Goal: Answer question/provide support: Answer question/provide support

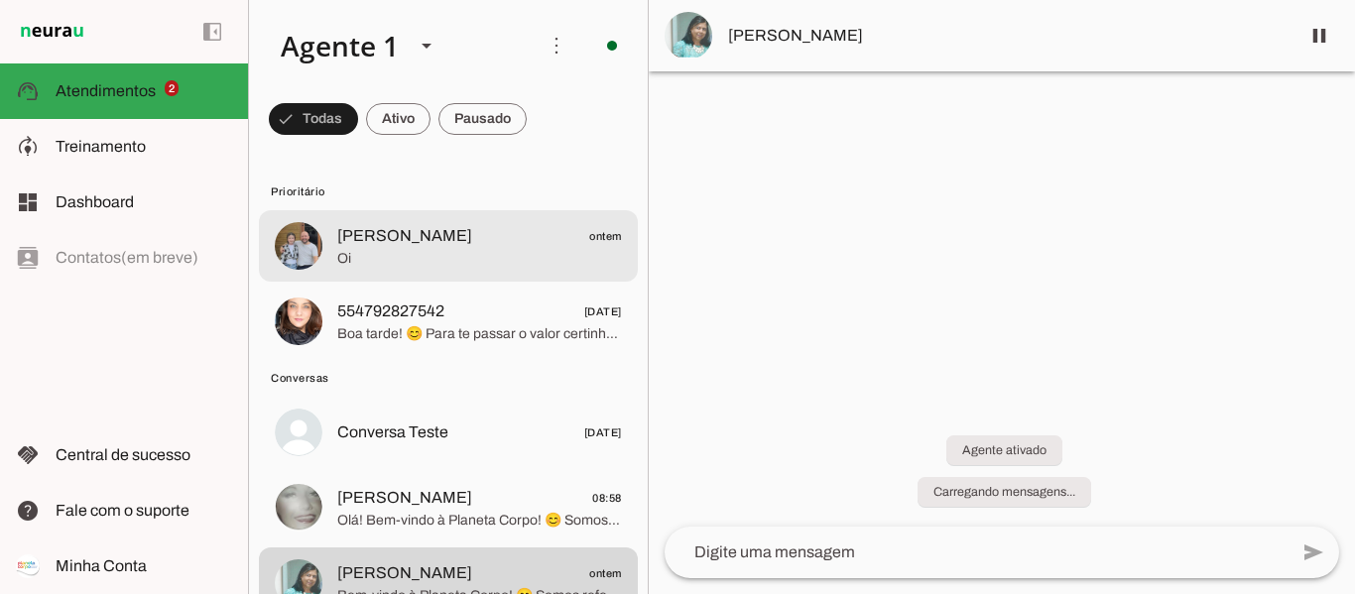
click at [387, 249] on span "Oi" at bounding box center [479, 259] width 285 height 20
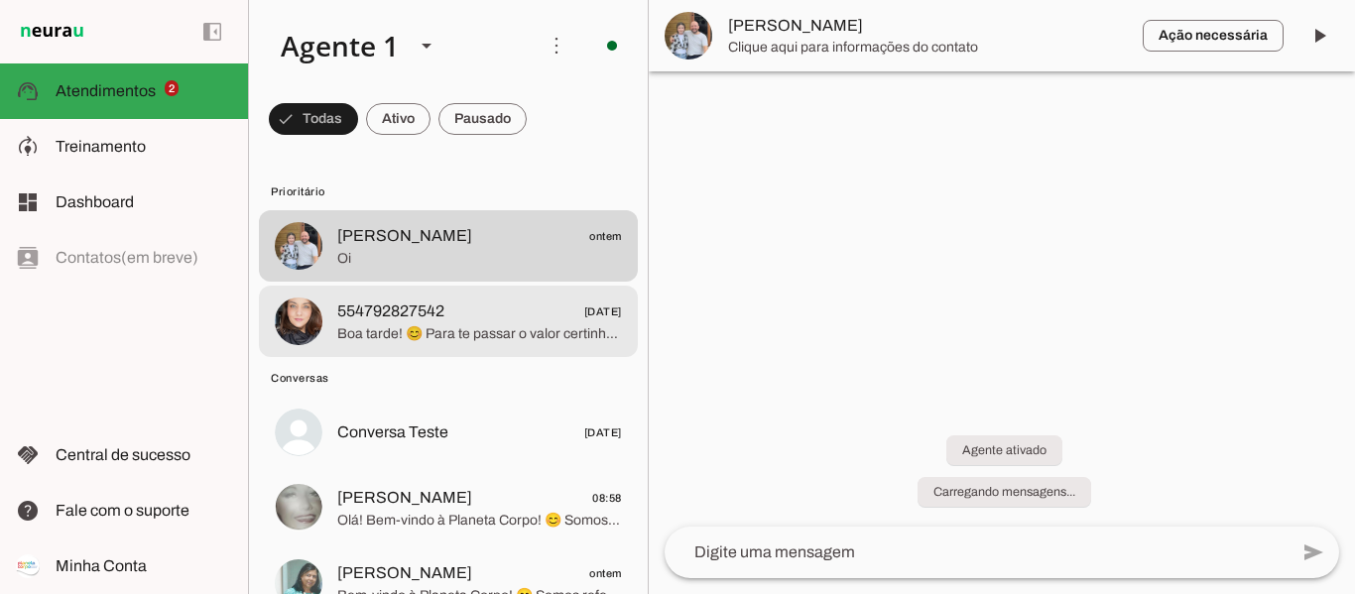
click at [392, 324] on span "Boa tarde! 😊 Para te passar o valor certinho, me conta por favor: qual a idade …" at bounding box center [479, 334] width 285 height 20
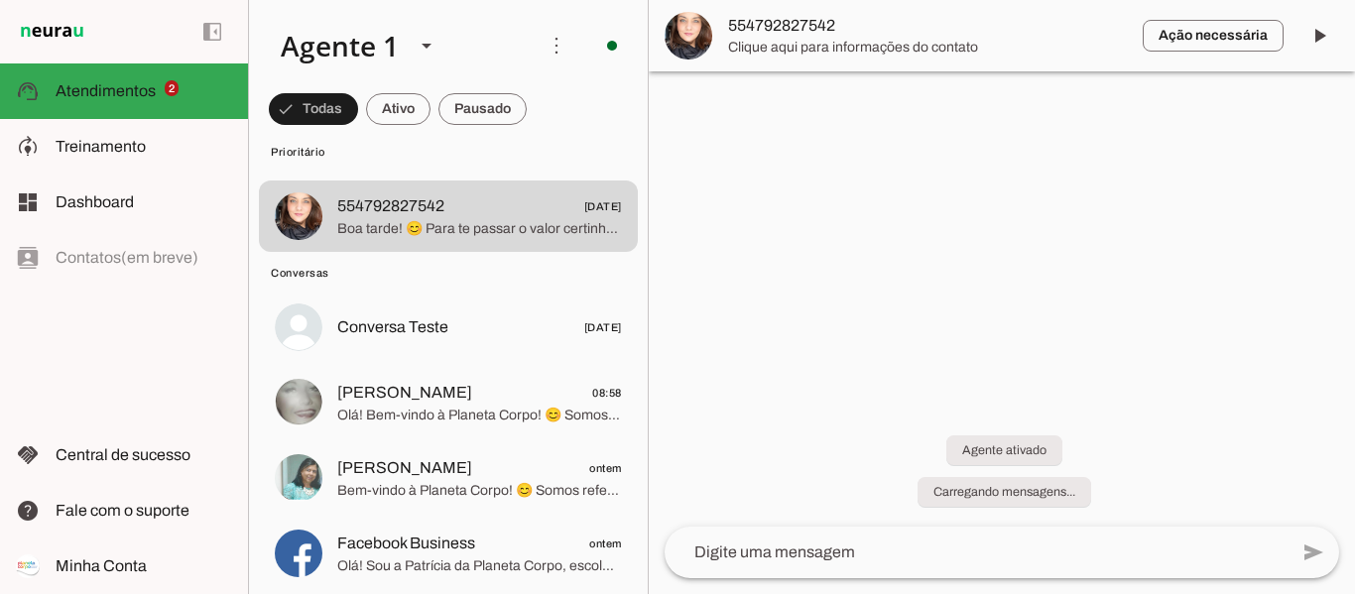
scroll to position [198, 0]
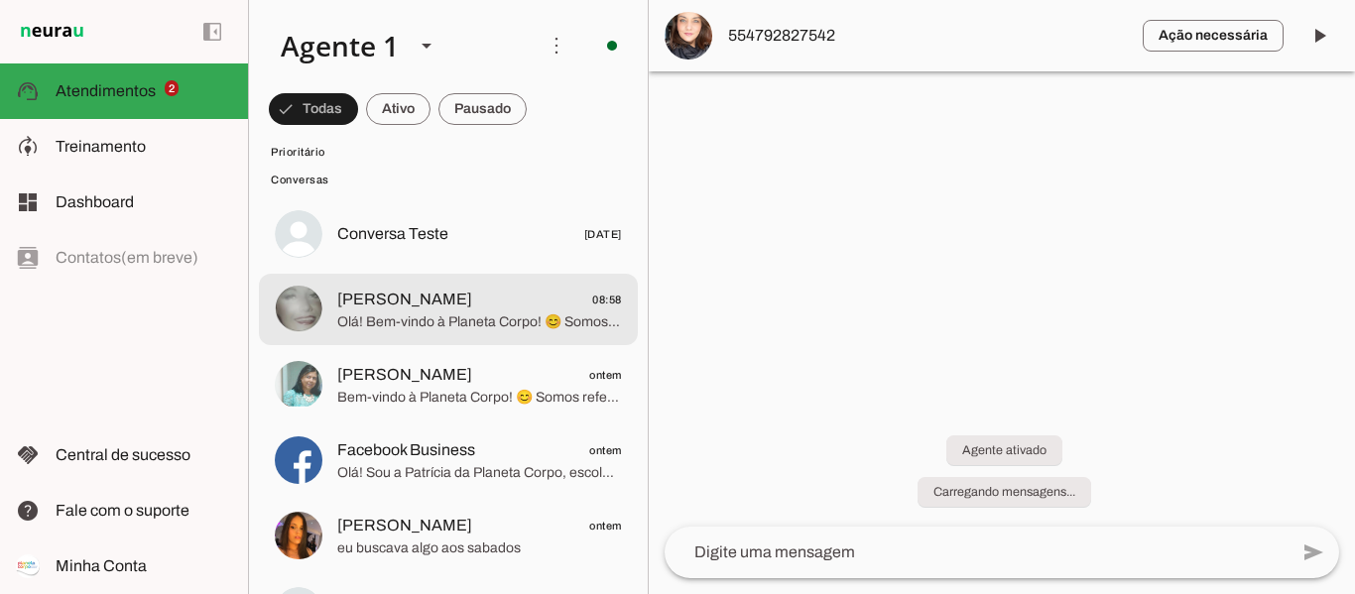
click at [469, 313] on span "Olá! Bem-vindo à Planeta Corpo! 😊 Somos referência em educação aquática em [GEO…" at bounding box center [479, 323] width 285 height 20
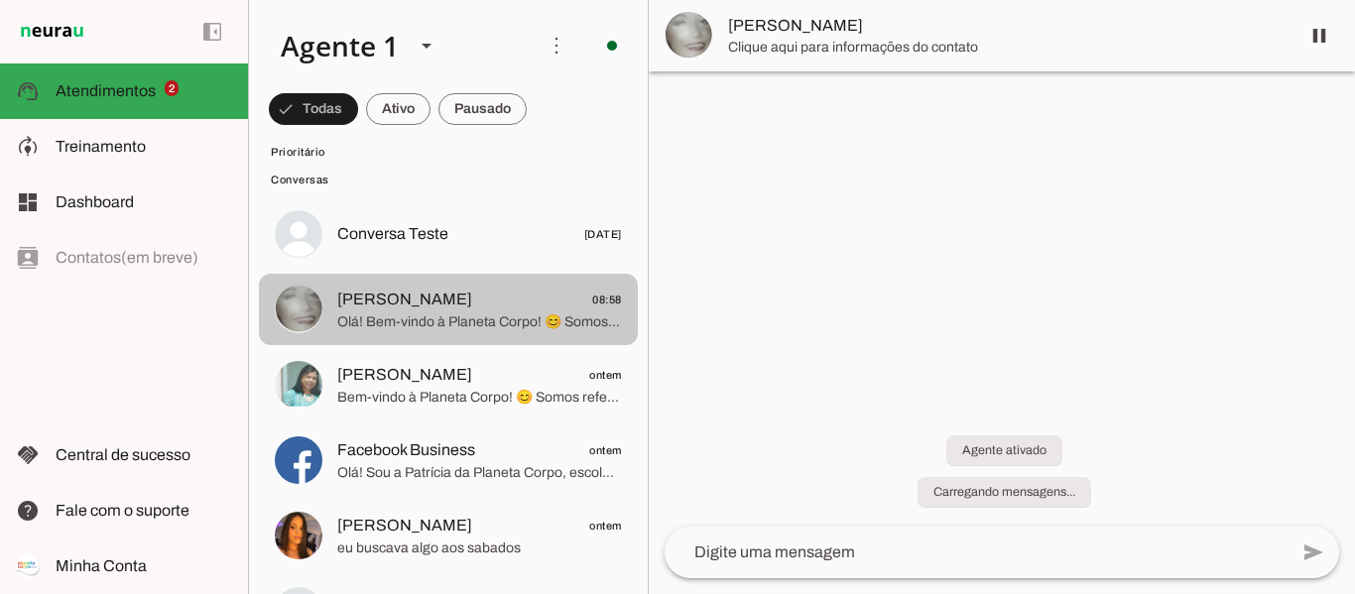
click at [376, 316] on span "Olá! Bem-vindo à Planeta Corpo! 😊 Somos referência em educação aquática em [GEO…" at bounding box center [479, 323] width 285 height 20
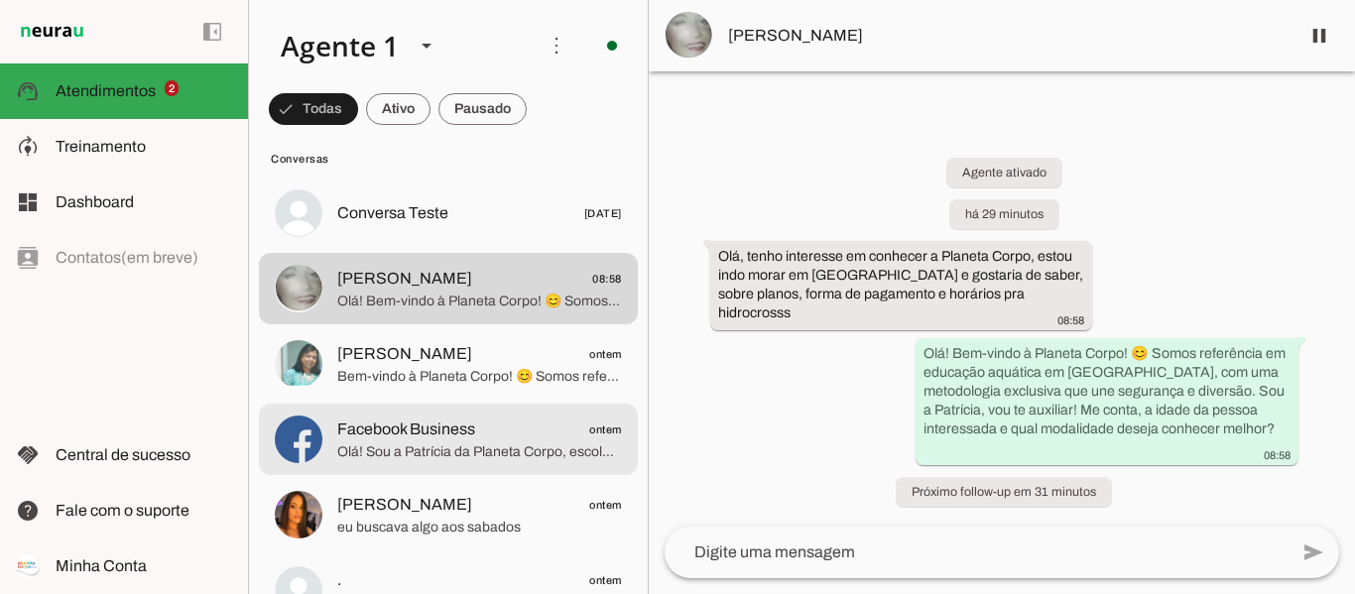
scroll to position [298, 0]
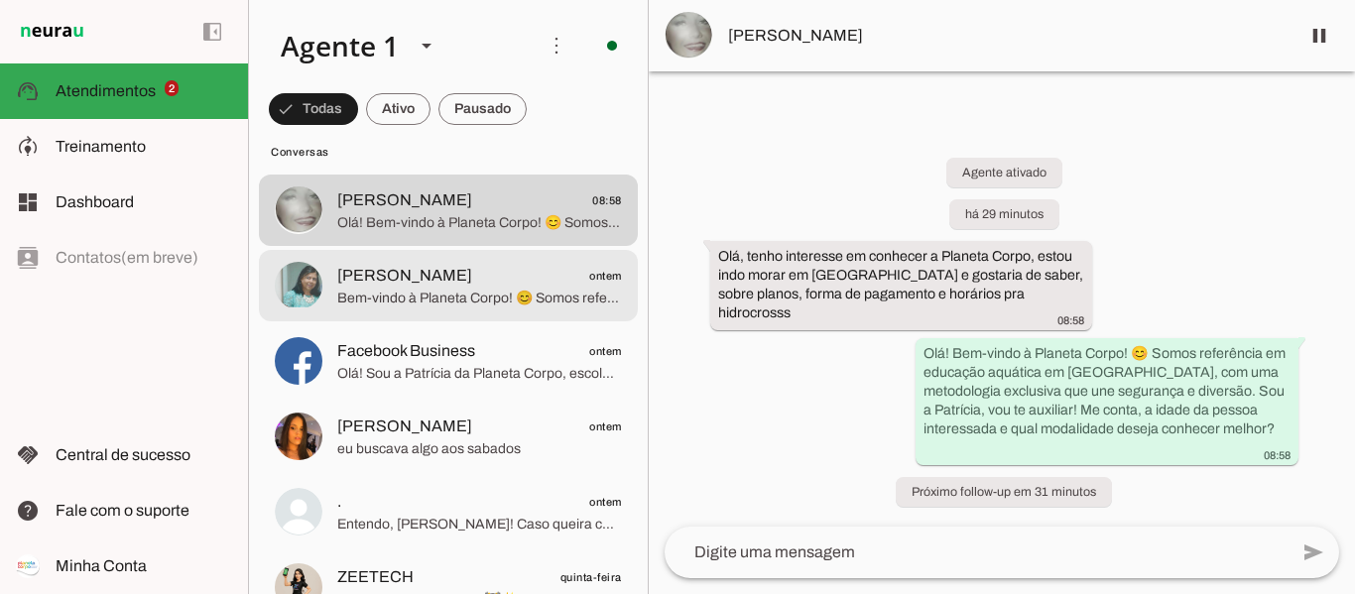
click at [400, 290] on span "Bem-vindo à Planeta Corpo! 😊 Somos referência em [GEOGRAPHIC_DATA] em atividade…" at bounding box center [479, 299] width 285 height 20
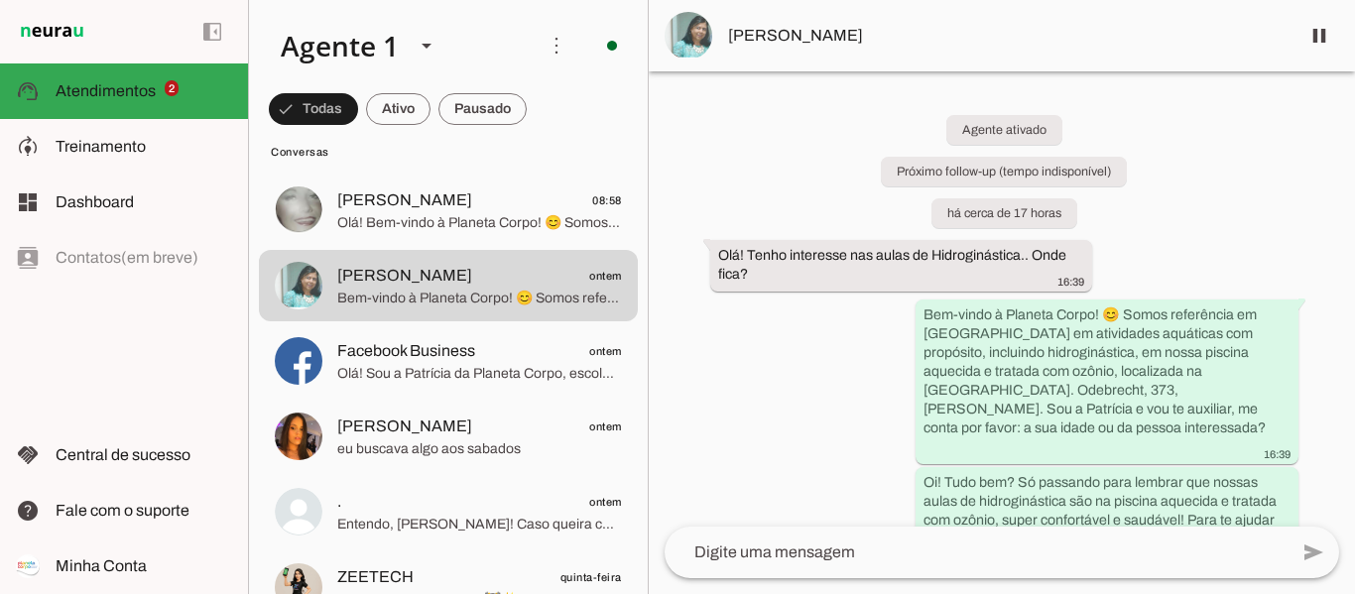
scroll to position [45, 0]
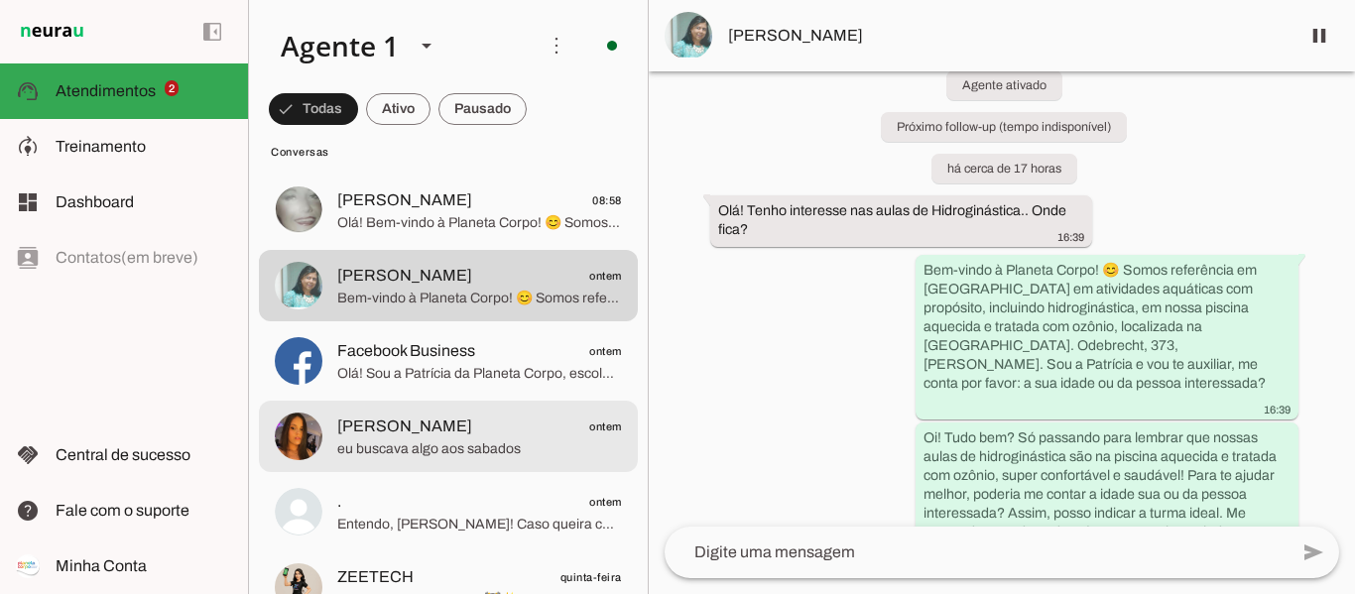
click at [450, 448] on span "eu buscava algo aos sabados" at bounding box center [479, 450] width 285 height 20
